Goal: Information Seeking & Learning: Learn about a topic

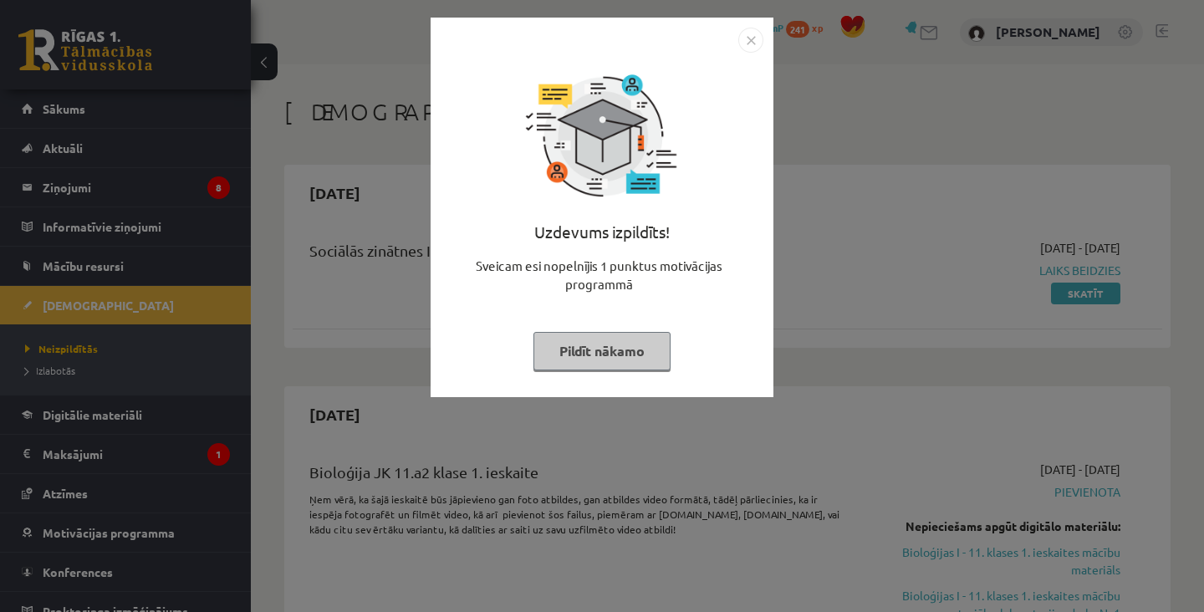
click at [633, 356] on button "Pildīt nākamo" at bounding box center [601, 351] width 137 height 38
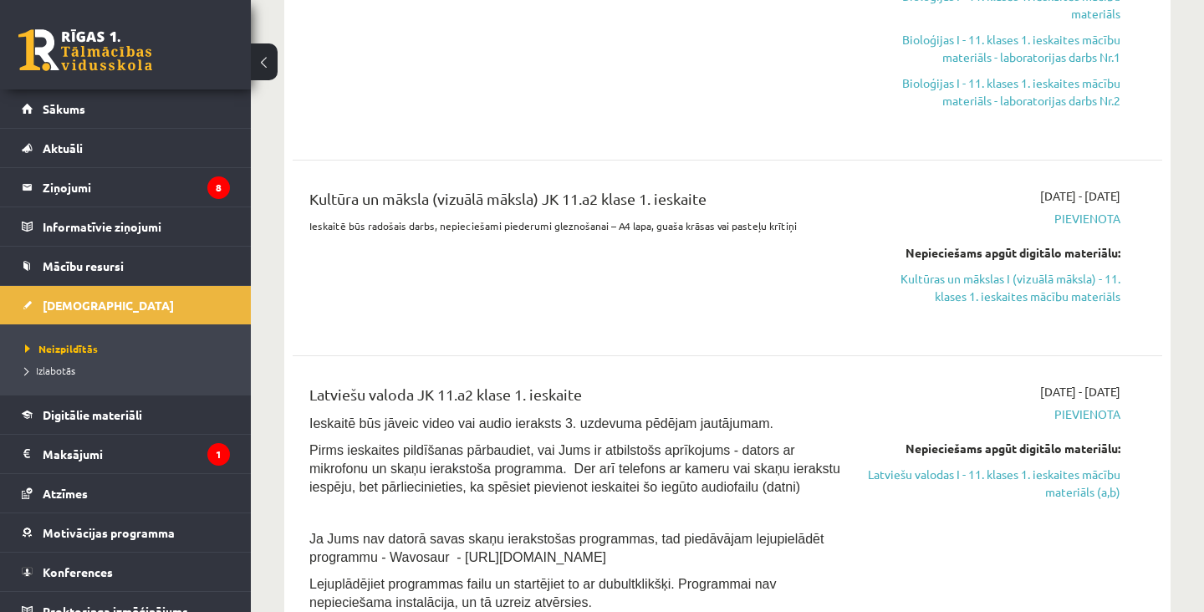
scroll to position [554, 0]
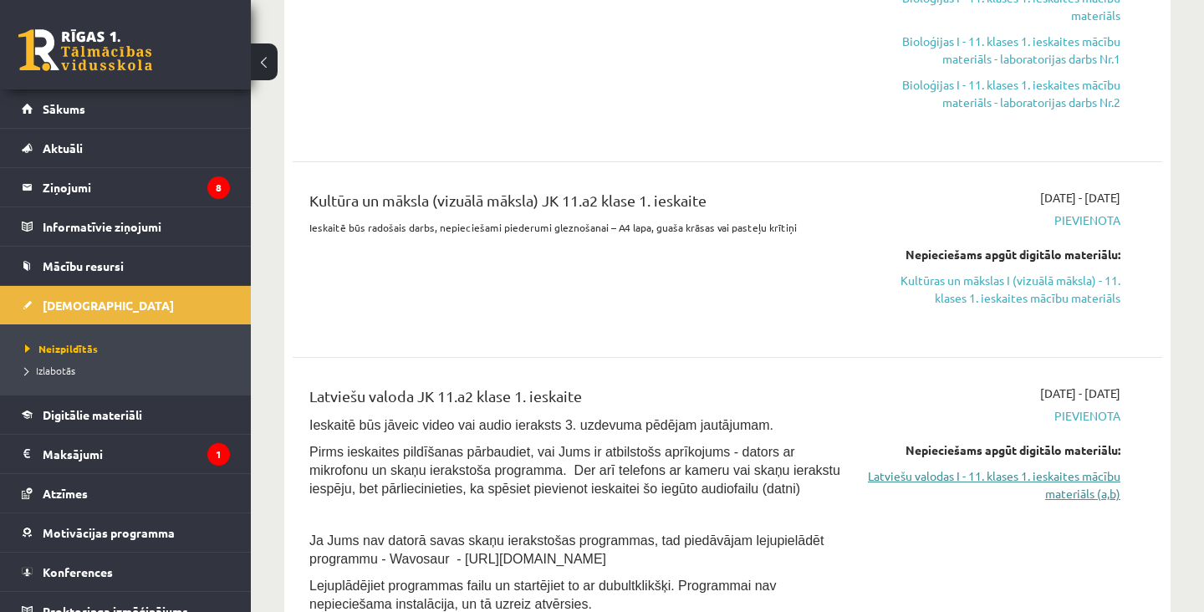
click at [1063, 486] on link "Latviešu valodas I - 11. klases 1. ieskaites mācību materiāls (a,b)" at bounding box center [993, 484] width 253 height 35
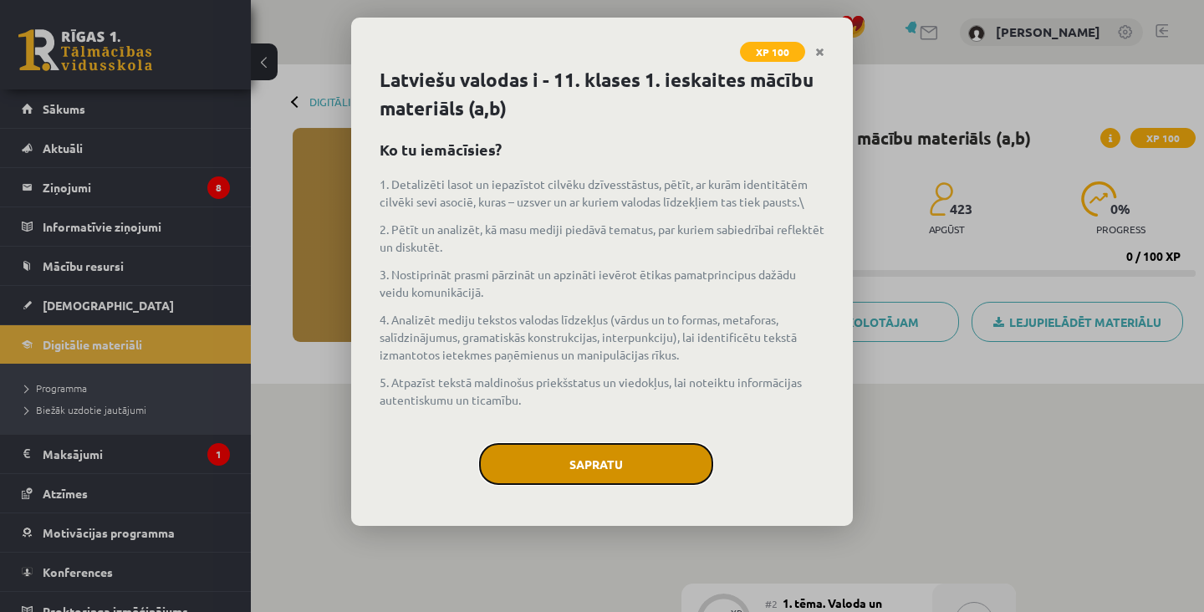
click at [635, 451] on button "Sapratu" at bounding box center [596, 464] width 234 height 42
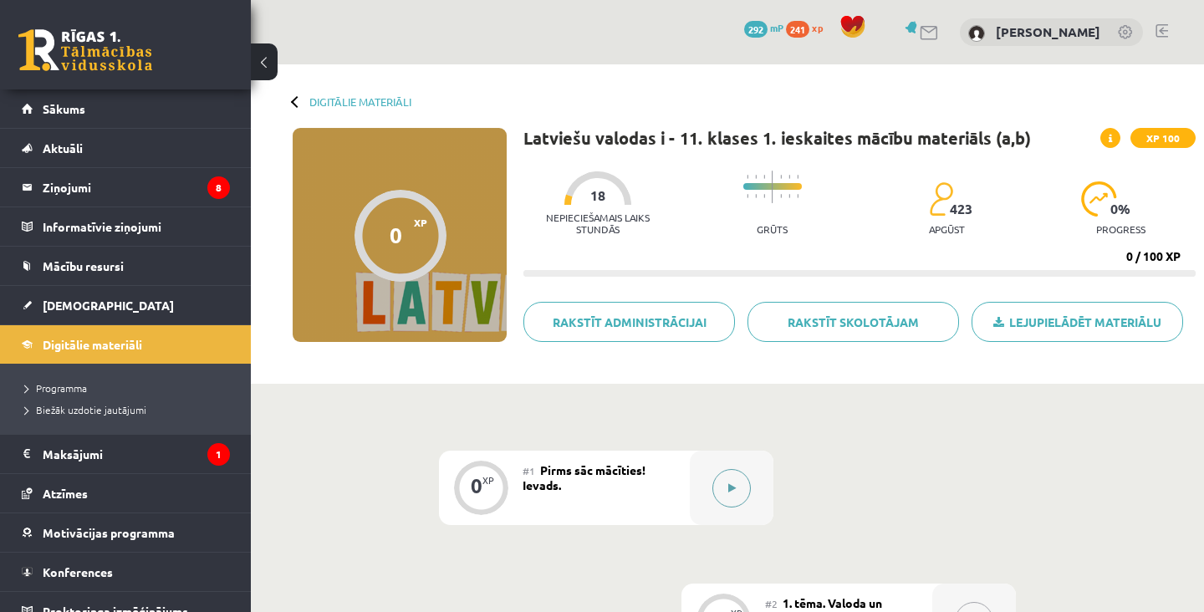
click at [728, 506] on button at bounding box center [731, 488] width 38 height 38
